Goal: Transaction & Acquisition: Book appointment/travel/reservation

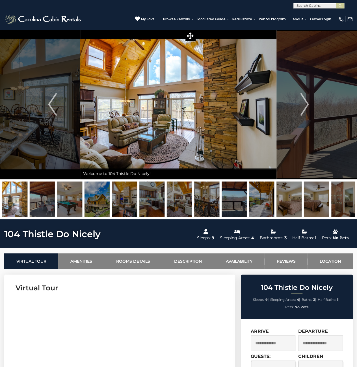
click at [6, 8] on div "**********" at bounding box center [178, 4] width 357 height 8
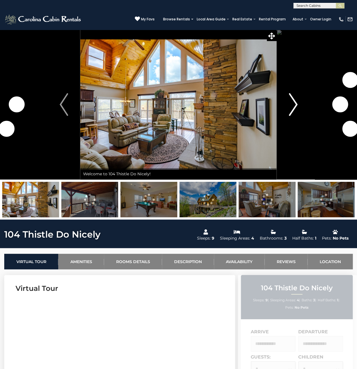
click at [292, 105] on img "Next" at bounding box center [293, 104] width 8 height 23
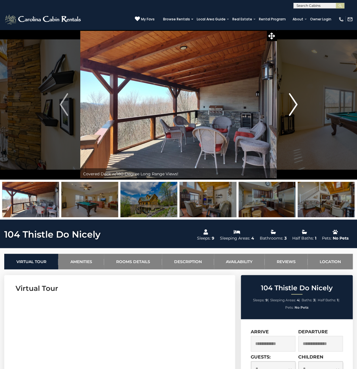
click at [292, 105] on img "Next" at bounding box center [293, 104] width 8 height 23
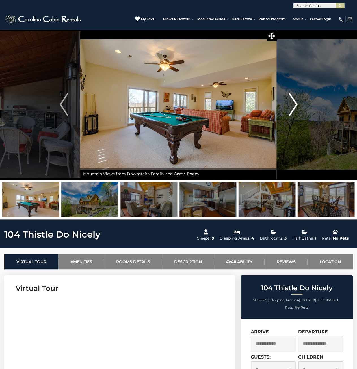
click at [292, 105] on img "Next" at bounding box center [293, 104] width 8 height 23
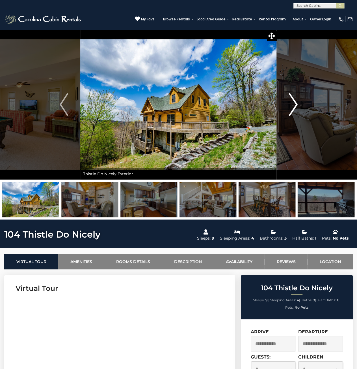
click at [292, 105] on img "Next" at bounding box center [293, 104] width 8 height 23
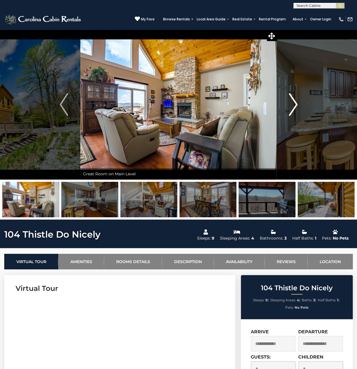
click at [292, 105] on img "Next" at bounding box center [293, 104] width 8 height 23
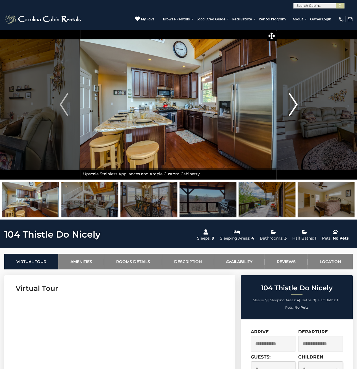
click at [292, 105] on img "Next" at bounding box center [293, 104] width 8 height 23
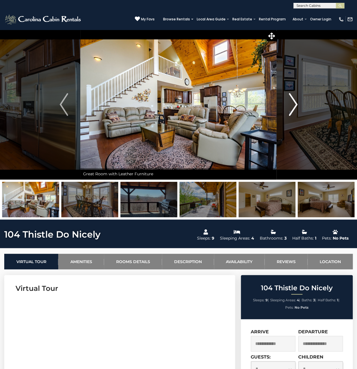
click at [292, 105] on img "Next" at bounding box center [293, 104] width 8 height 23
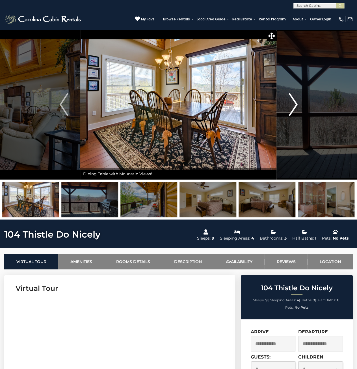
click at [292, 105] on img "Next" at bounding box center [293, 104] width 8 height 23
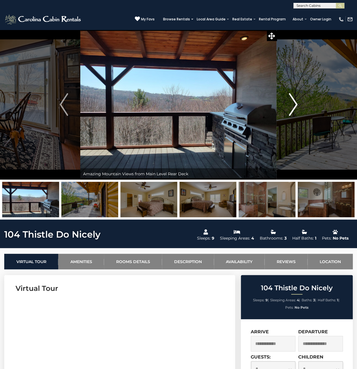
click at [292, 105] on img "Next" at bounding box center [293, 104] width 8 height 23
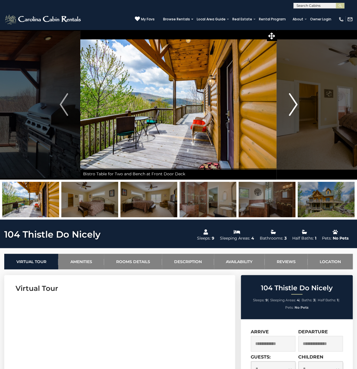
click at [292, 105] on img "Next" at bounding box center [293, 104] width 8 height 23
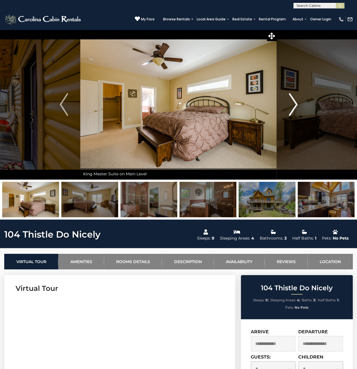
click at [292, 105] on img "Next" at bounding box center [293, 104] width 8 height 23
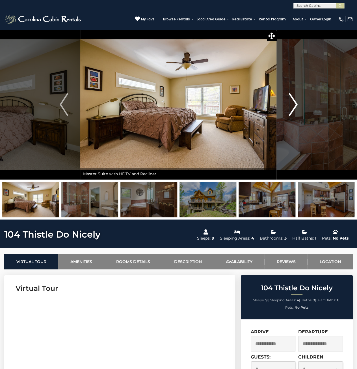
click at [292, 105] on img "Next" at bounding box center [293, 104] width 8 height 23
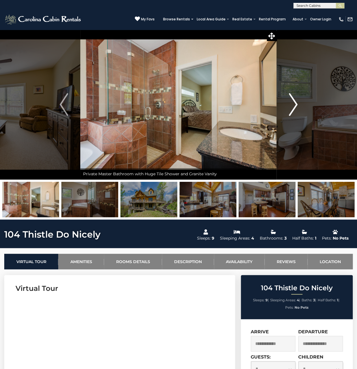
click at [292, 105] on img "Next" at bounding box center [293, 104] width 8 height 23
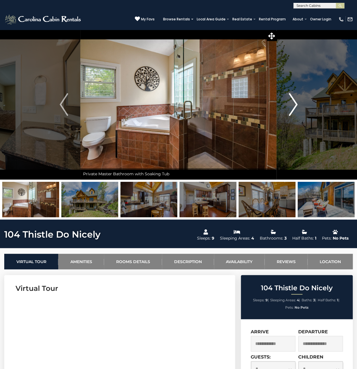
click at [292, 105] on img "Next" at bounding box center [293, 104] width 8 height 23
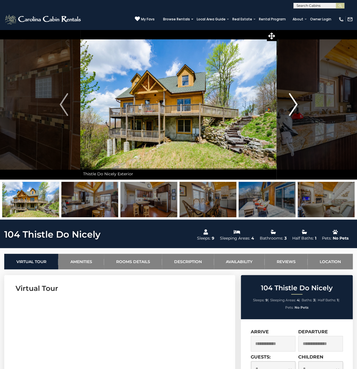
click at [292, 105] on img "Next" at bounding box center [293, 104] width 8 height 23
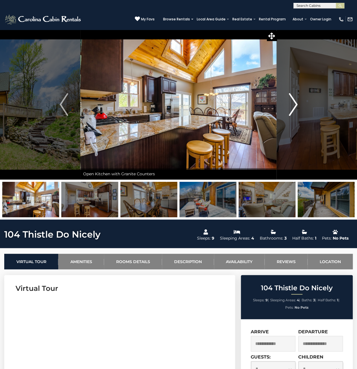
click at [292, 105] on img "Next" at bounding box center [293, 104] width 8 height 23
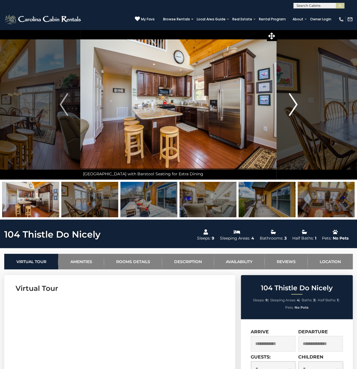
click at [292, 105] on img "Next" at bounding box center [293, 104] width 8 height 23
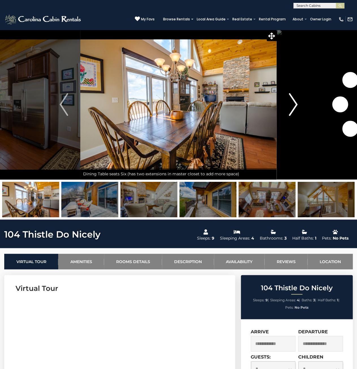
click at [292, 105] on img "Next" at bounding box center [293, 104] width 8 height 23
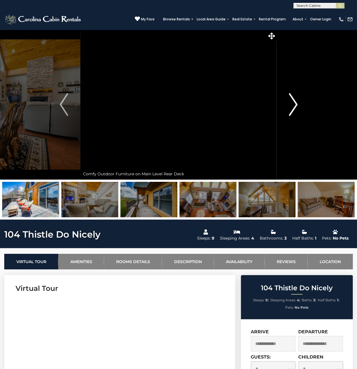
click at [292, 105] on img "Next" at bounding box center [293, 104] width 8 height 23
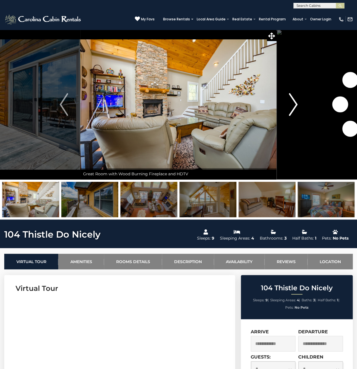
click at [292, 105] on img "Next" at bounding box center [293, 104] width 8 height 23
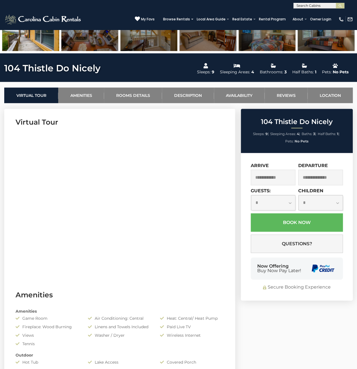
scroll to position [170, 0]
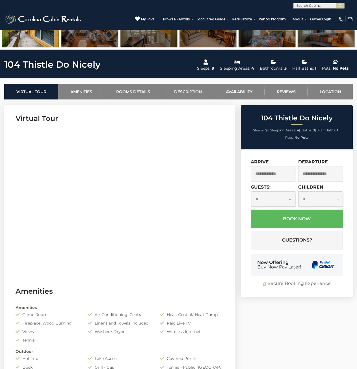
click at [272, 175] on input "text" at bounding box center [273, 174] width 45 height 16
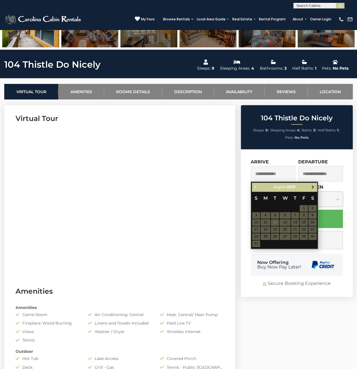
click at [313, 189] on link "Next" at bounding box center [312, 186] width 7 height 7
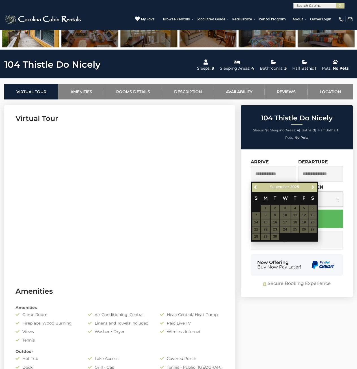
click at [313, 189] on link "Next" at bounding box center [312, 186] width 7 height 7
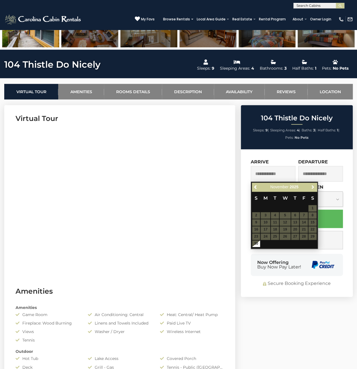
click at [313, 189] on link "Next" at bounding box center [312, 186] width 7 height 7
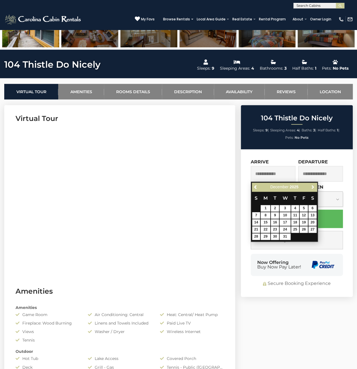
click at [313, 189] on link "Next" at bounding box center [312, 186] width 7 height 7
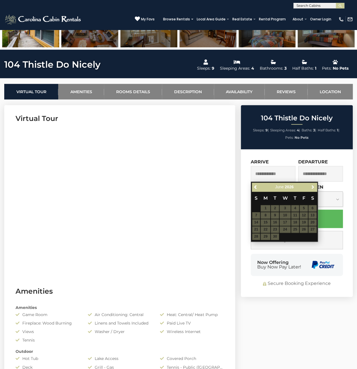
click at [313, 189] on link "Next" at bounding box center [312, 186] width 7 height 7
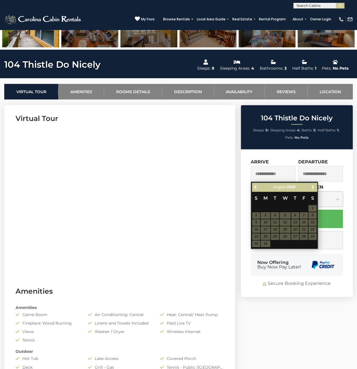
click at [313, 189] on link "Next" at bounding box center [312, 186] width 7 height 7
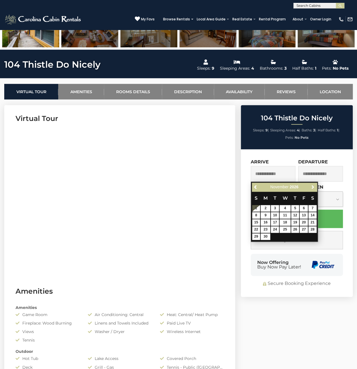
click at [313, 189] on link "Next" at bounding box center [312, 186] width 7 height 7
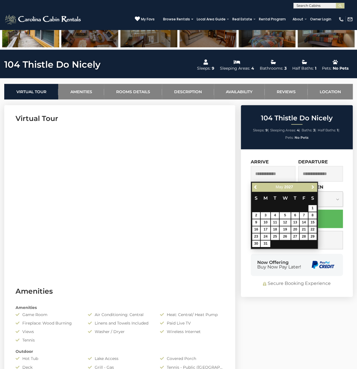
click at [313, 189] on link "Next" at bounding box center [312, 186] width 7 height 7
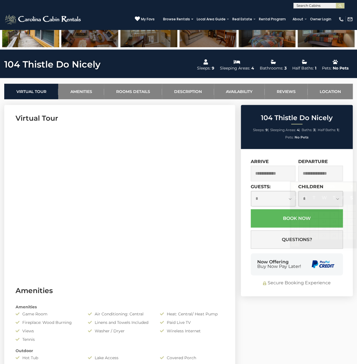
click at [278, 155] on div "**********" at bounding box center [297, 222] width 112 height 147
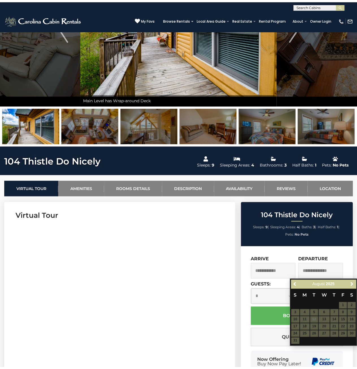
scroll to position [0, 0]
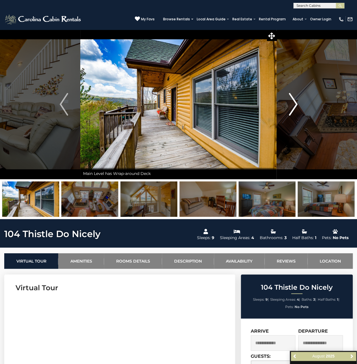
click at [293, 106] on img "Next" at bounding box center [293, 104] width 8 height 23
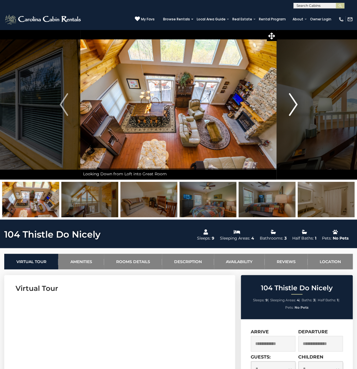
click at [293, 106] on img "Next" at bounding box center [293, 104] width 8 height 23
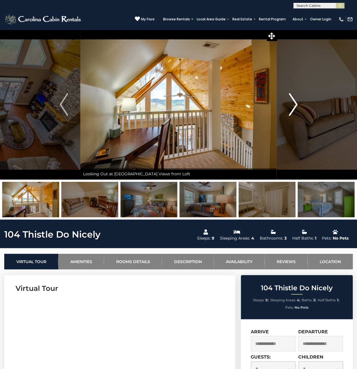
click at [293, 106] on img "Next" at bounding box center [293, 104] width 8 height 23
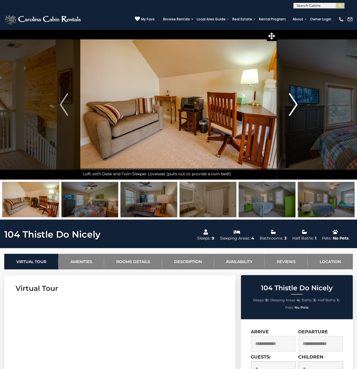
click at [293, 106] on img "Next" at bounding box center [293, 104] width 8 height 23
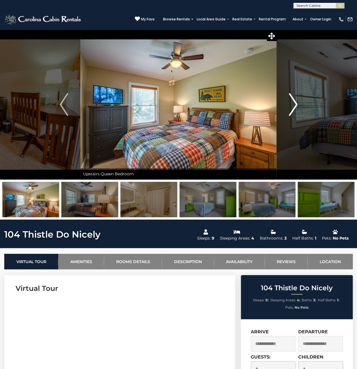
click at [293, 106] on img "Next" at bounding box center [293, 104] width 8 height 23
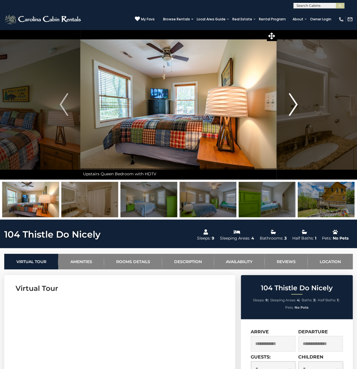
click at [293, 106] on img "Next" at bounding box center [293, 104] width 8 height 23
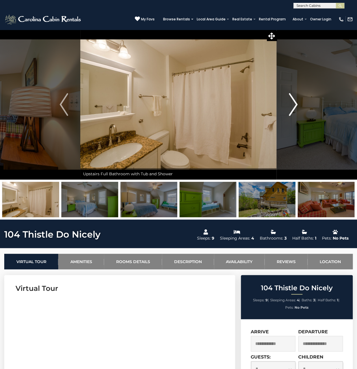
click at [293, 106] on img "Next" at bounding box center [293, 104] width 8 height 23
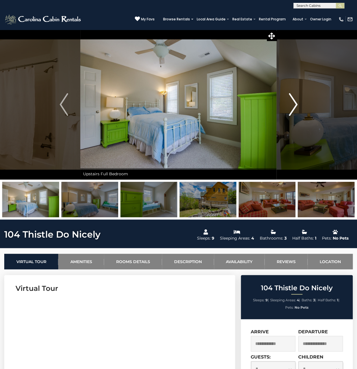
click at [293, 106] on img "Next" at bounding box center [293, 104] width 8 height 23
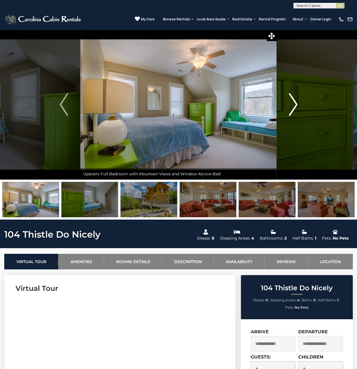
click at [293, 106] on img "Next" at bounding box center [293, 104] width 8 height 23
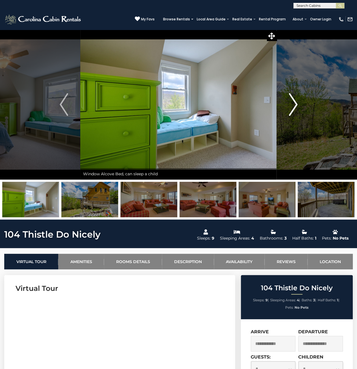
click at [293, 106] on img "Next" at bounding box center [293, 104] width 8 height 23
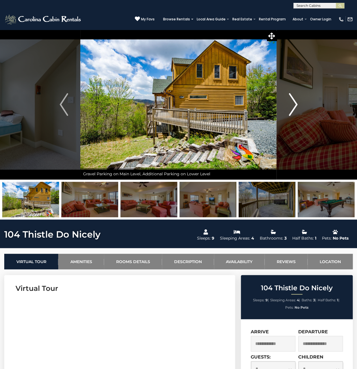
click at [293, 106] on img "Next" at bounding box center [293, 104] width 8 height 23
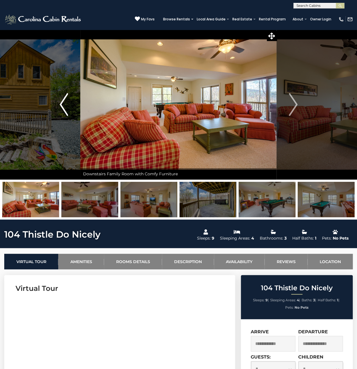
click at [57, 102] on button "Previous" at bounding box center [63, 104] width 33 height 150
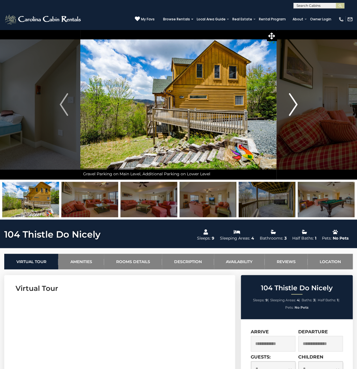
click at [298, 109] on button "Next" at bounding box center [293, 104] width 33 height 150
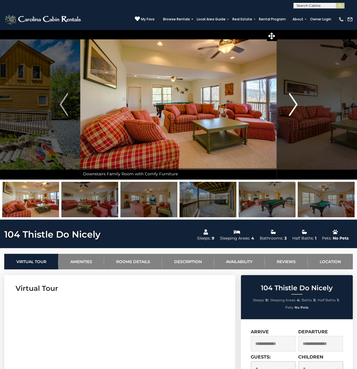
click at [296, 108] on img "Next" at bounding box center [293, 104] width 8 height 23
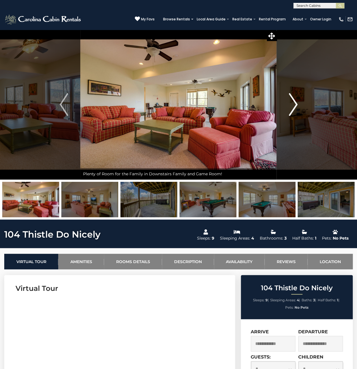
click at [296, 108] on img "Next" at bounding box center [293, 104] width 8 height 23
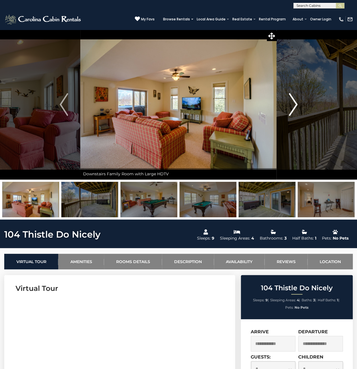
click at [296, 108] on img "Next" at bounding box center [293, 104] width 8 height 23
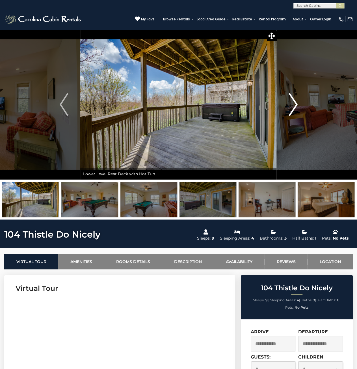
click at [296, 108] on img "Next" at bounding box center [293, 104] width 8 height 23
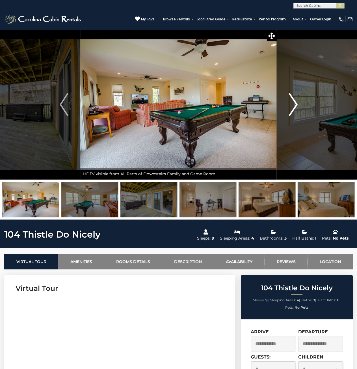
click at [296, 108] on img "Next" at bounding box center [293, 104] width 8 height 23
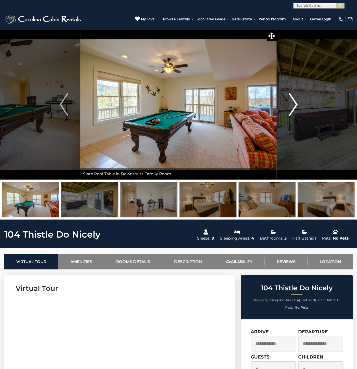
click at [296, 108] on img "Next" at bounding box center [293, 104] width 8 height 23
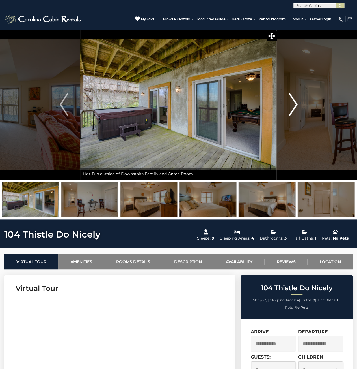
click at [296, 108] on img "Next" at bounding box center [293, 104] width 8 height 23
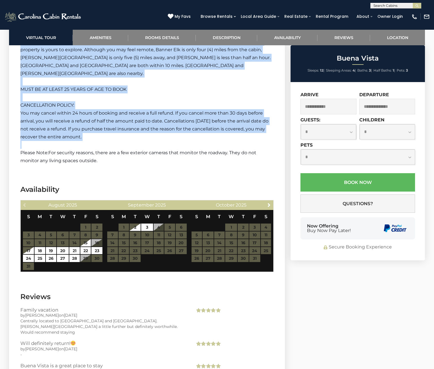
scroll to position [1018, 0]
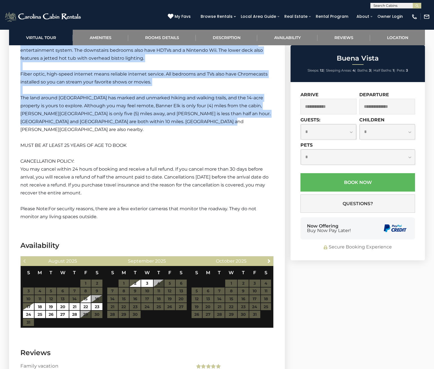
drag, startPoint x: 19, startPoint y: 186, endPoint x: 197, endPoint y: 115, distance: 191.7
click at [197, 115] on section "Buena Vista Description Additional Room Details Downstairs Den Sleeper Sofa (Do…" at bounding box center [147, 30] width 276 height 403
copy div "Lorem Ipsum do s ametc-adipiscinge, seddoei temporin utlab etd magn a enimadm v…"
